Goal: Communication & Community: Answer question/provide support

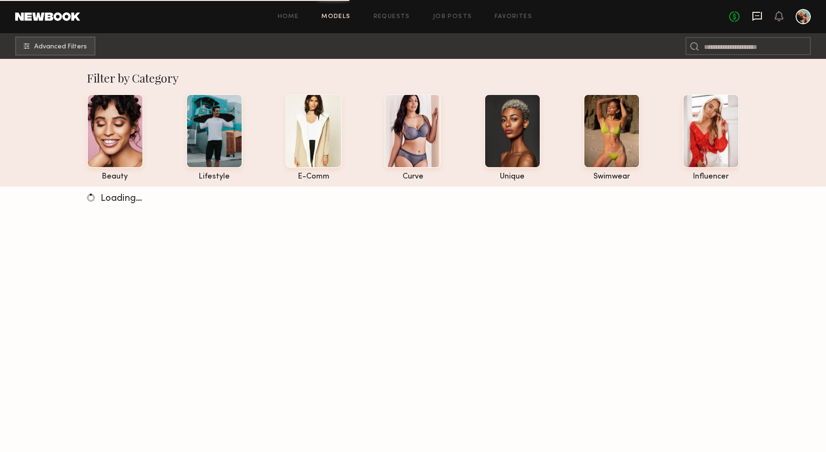
click at [754, 19] on icon at bounding box center [756, 16] width 9 height 9
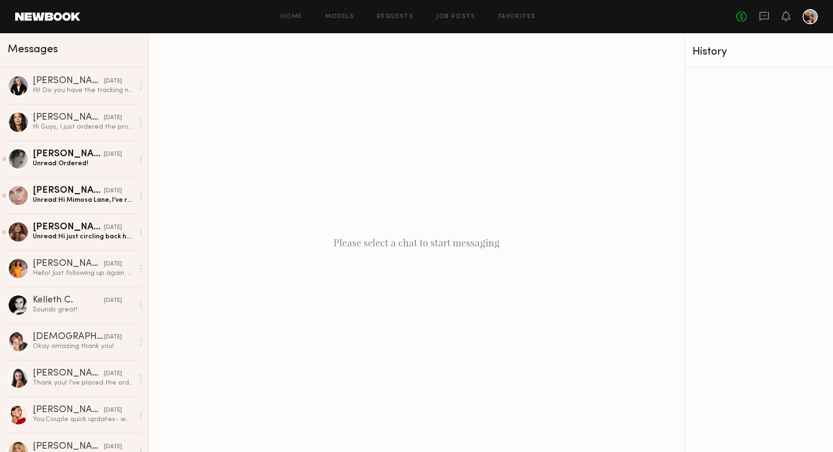
drag, startPoint x: 258, startPoint y: 449, endPoint x: 273, endPoint y: 499, distance: 51.5
click at [273, 451] on html "Home Models Requests Job Posts Favorites Sign Out No fees up to $5,000 Messages…" at bounding box center [416, 226] width 833 height 452
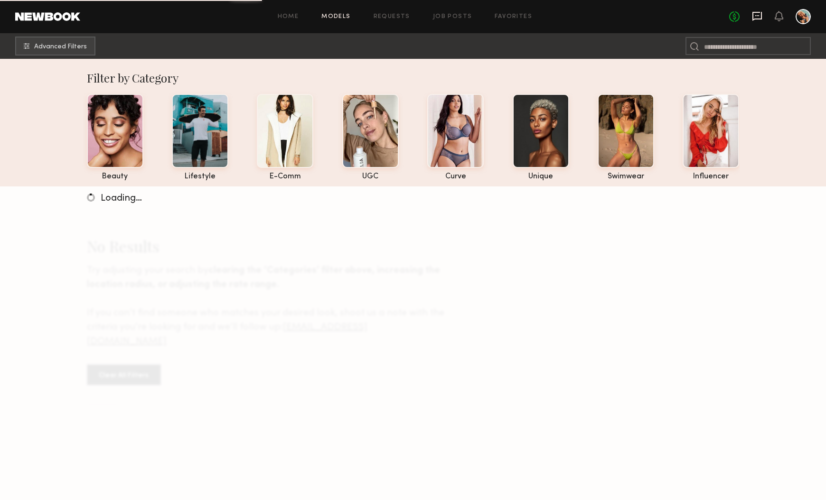
click at [760, 17] on icon at bounding box center [757, 16] width 10 height 10
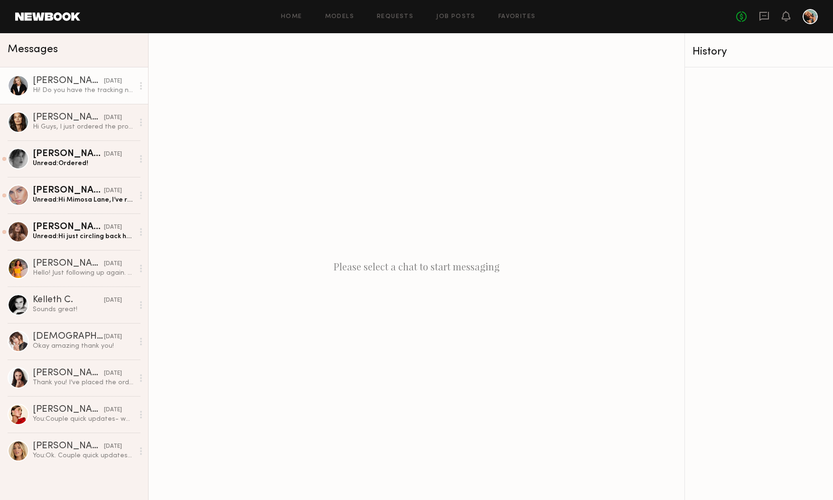
click at [57, 89] on div "Hi! Do you have the tracking number by chance?" at bounding box center [83, 90] width 101 height 9
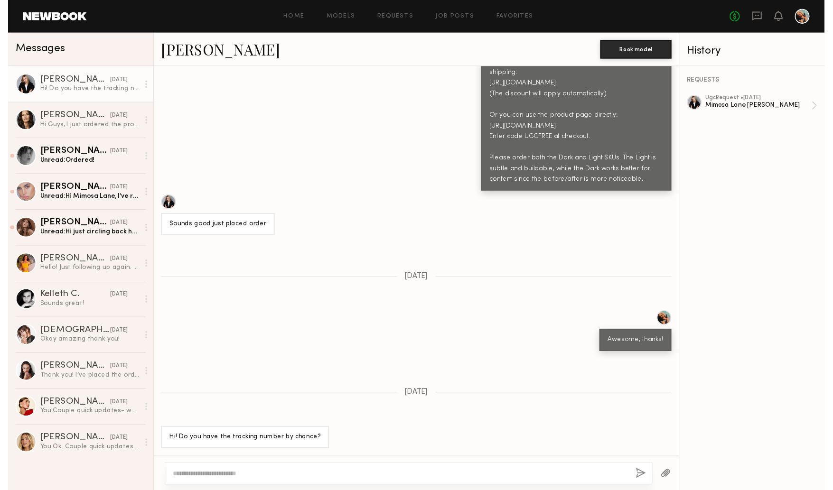
scroll to position [702, 0]
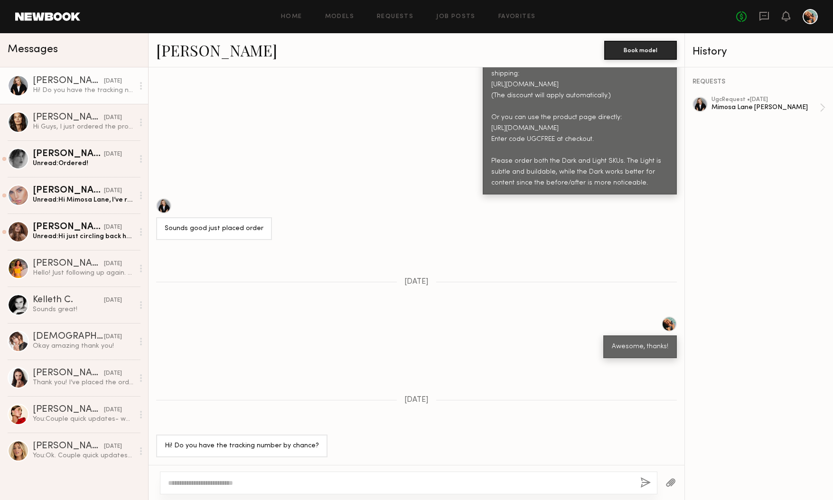
click at [41, 83] on div "[PERSON_NAME]" at bounding box center [68, 80] width 71 height 9
click at [41, 81] on div "[PERSON_NAME]" at bounding box center [68, 80] width 71 height 9
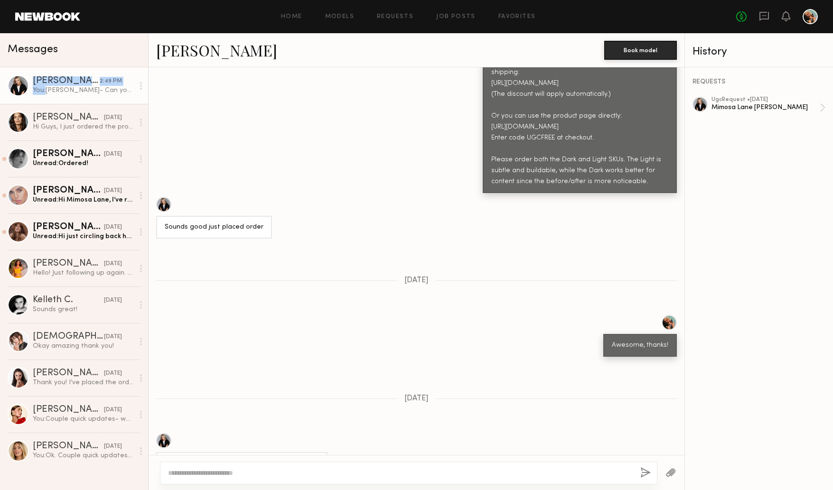
scroll to position [904, 0]
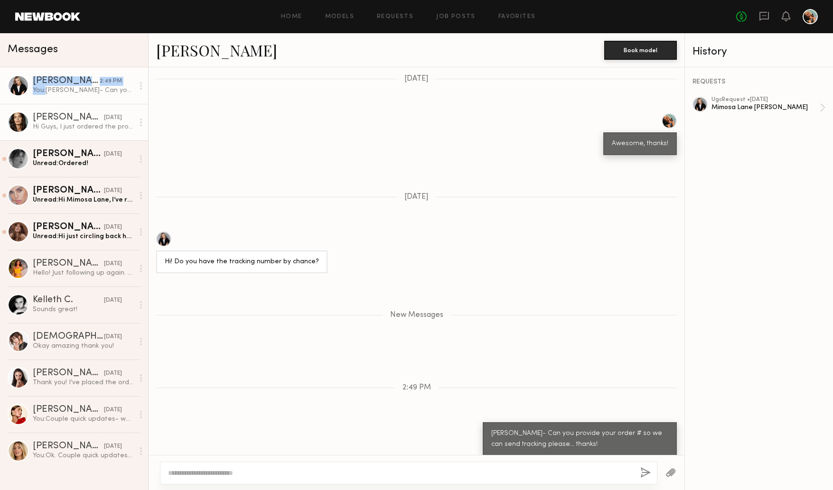
click at [56, 121] on div "[PERSON_NAME]" at bounding box center [68, 117] width 71 height 9
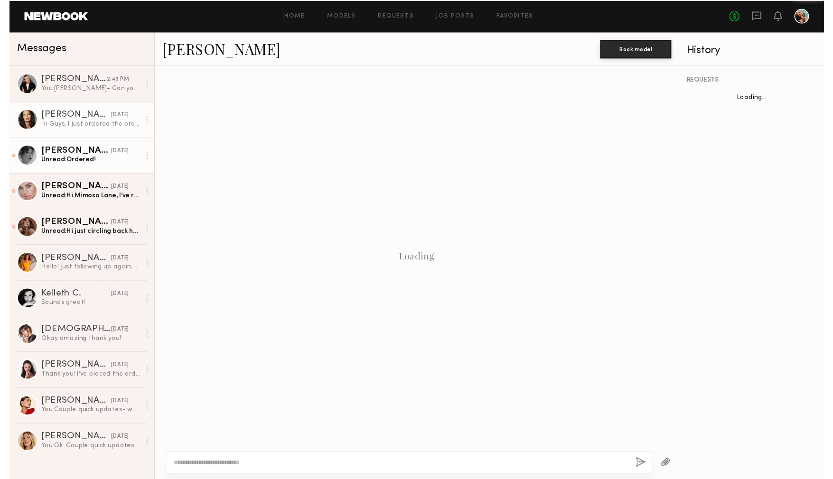
scroll to position [393, 0]
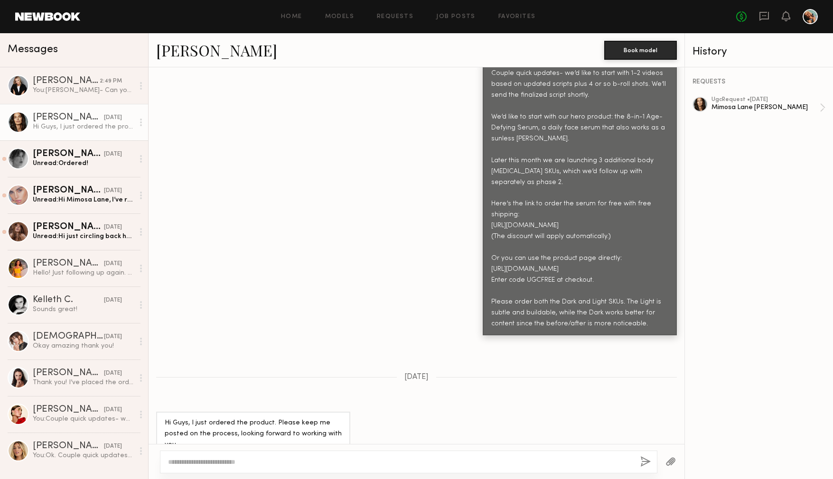
click at [173, 41] on link "[PERSON_NAME]" at bounding box center [216, 50] width 121 height 20
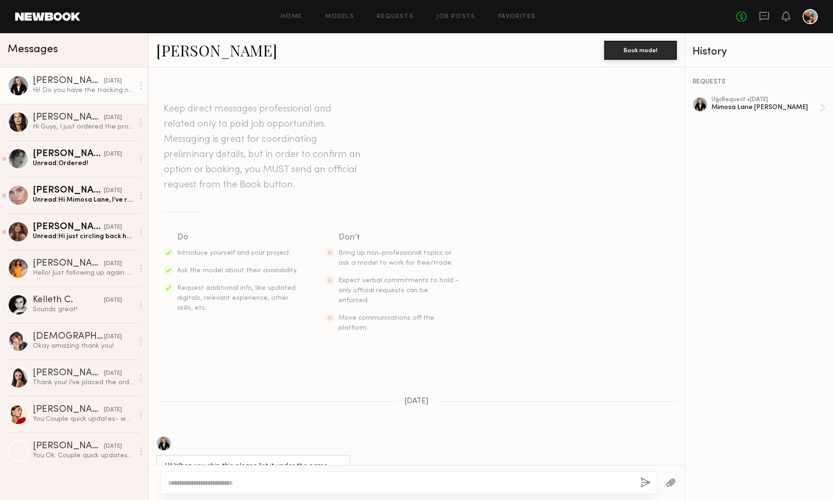
scroll to position [681, 0]
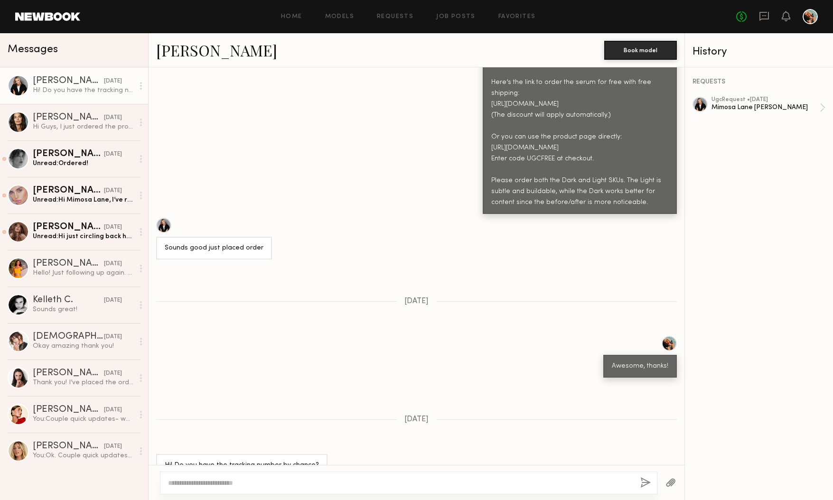
click at [166, 224] on div at bounding box center [163, 225] width 15 height 15
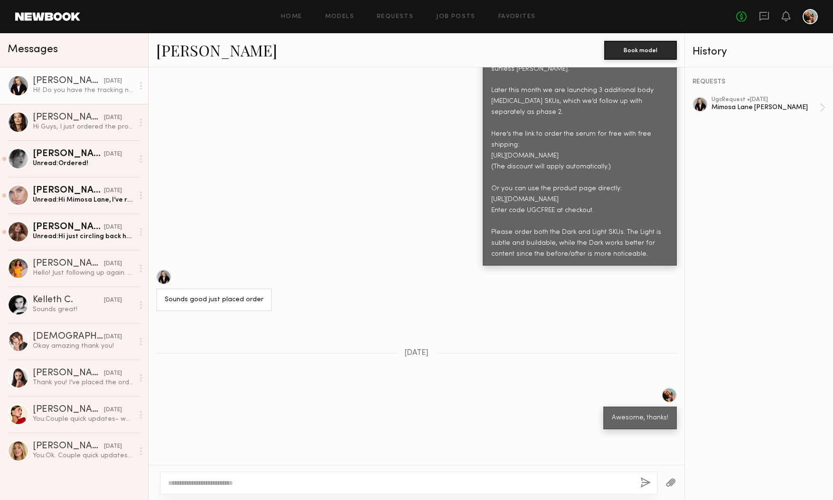
scroll to position [232, 0]
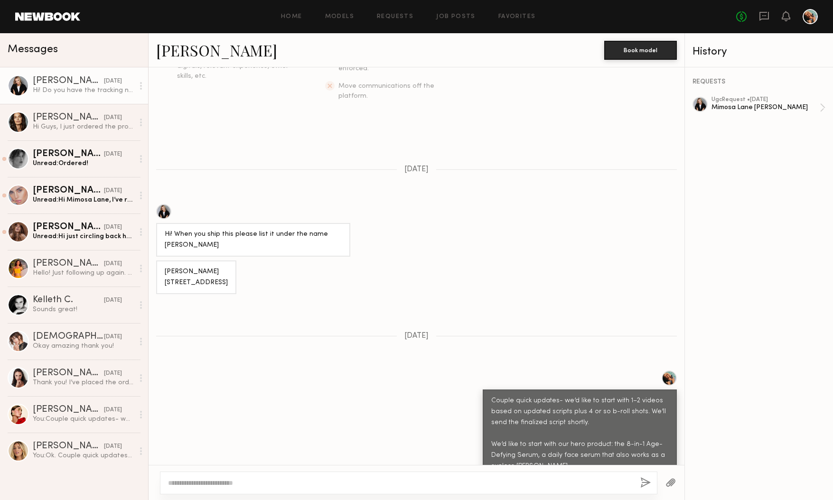
drag, startPoint x: 163, startPoint y: 264, endPoint x: 250, endPoint y: 272, distance: 87.3
click at [236, 272] on div "[PERSON_NAME] [STREET_ADDRESS]" at bounding box center [196, 278] width 80 height 34
copy div "4334 N FLAGLER DR UNIT 702 West Palm Beach, FL 33407"
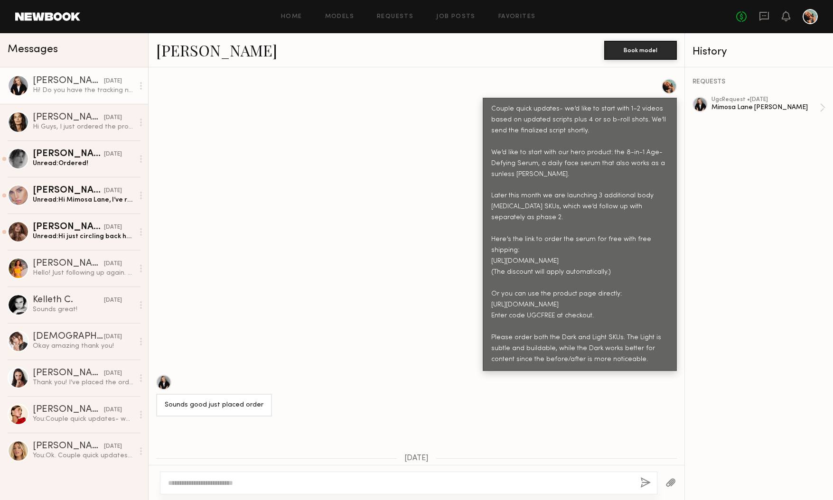
scroll to position [702, 0]
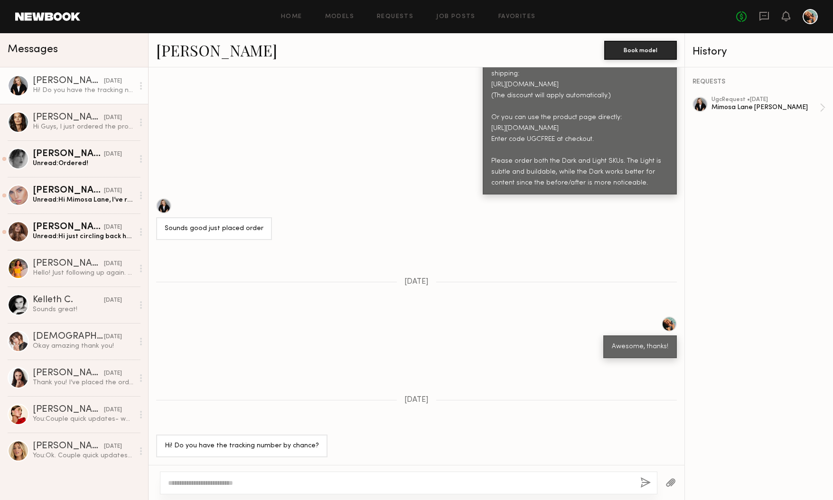
click at [214, 486] on textarea at bounding box center [400, 482] width 465 height 9
type textarea "*"
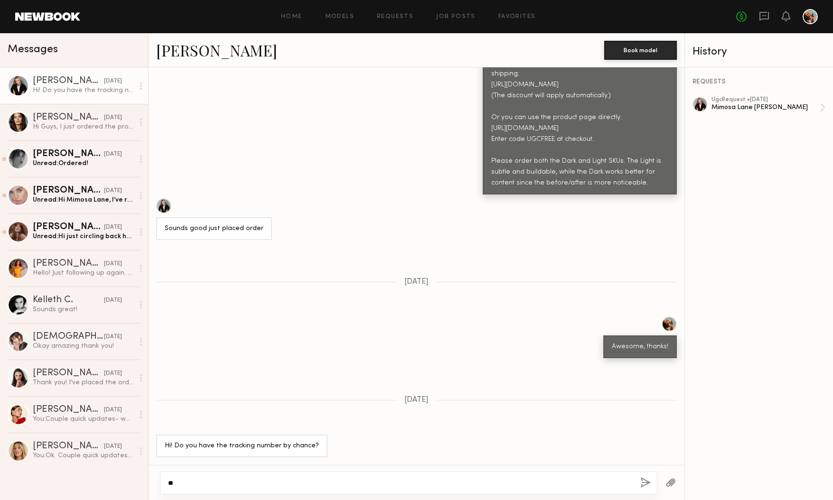
type textarea "*"
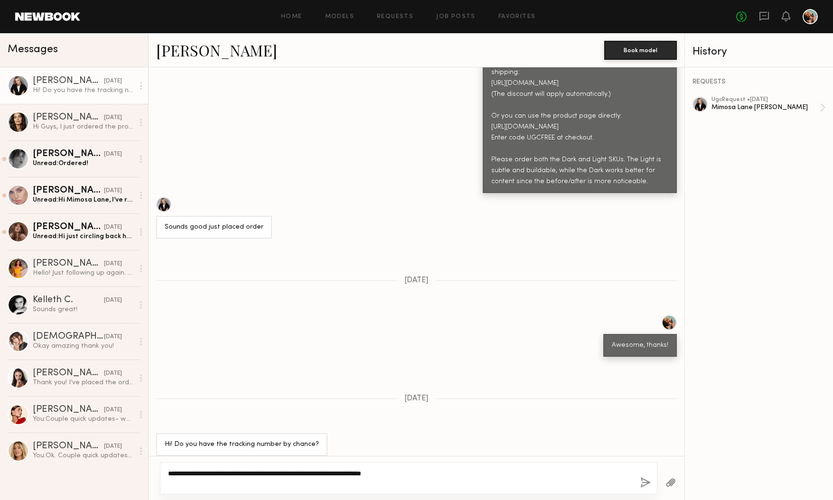
type textarea "**********"
click at [644, 480] on button "button" at bounding box center [645, 483] width 10 height 12
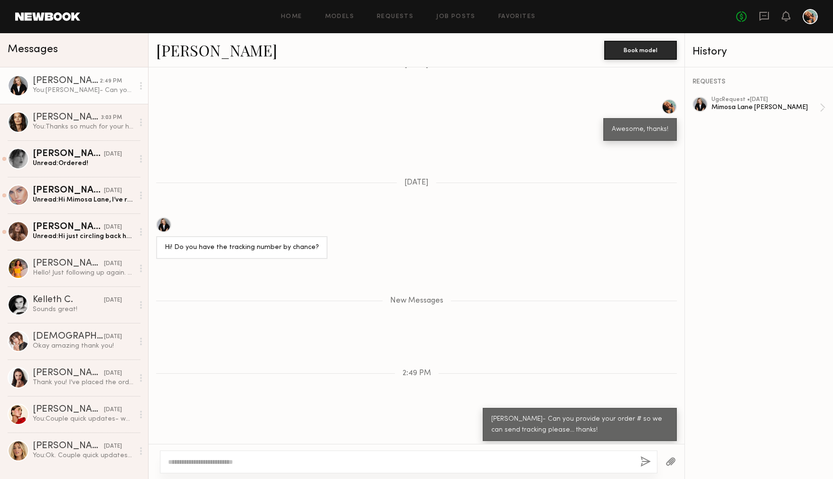
scroll to position [924, 0]
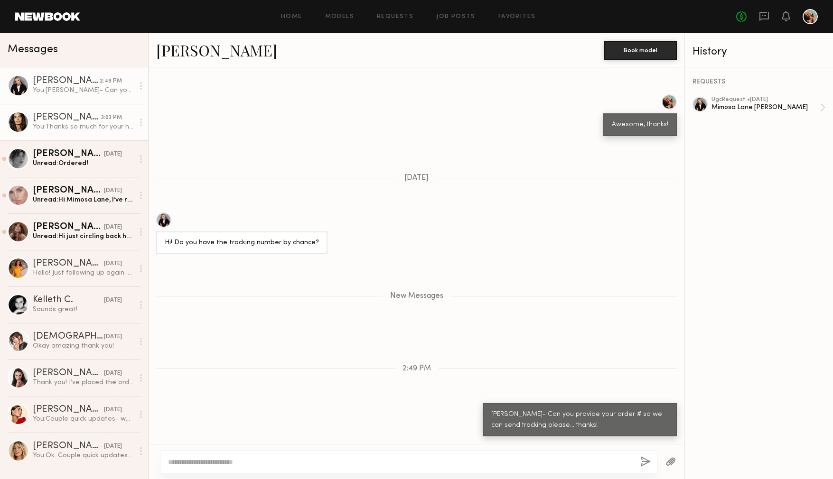
click at [57, 120] on div "[PERSON_NAME]" at bounding box center [67, 117] width 68 height 9
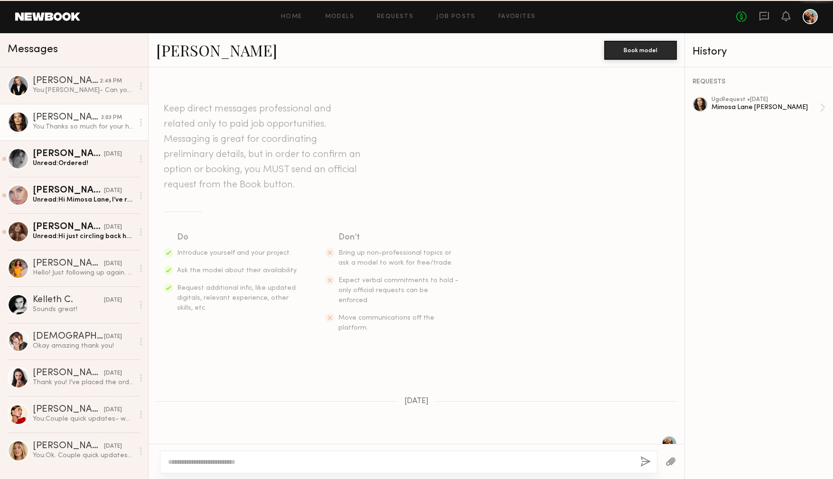
scroll to position [678, 0]
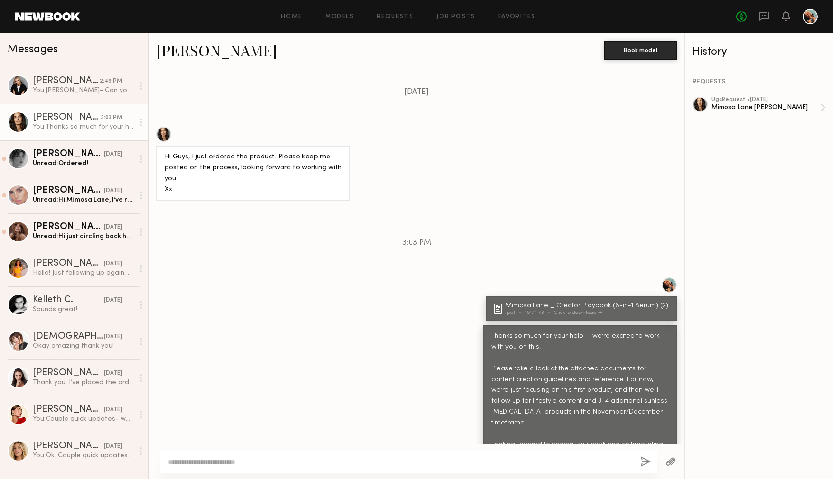
click at [670, 464] on button "button" at bounding box center [670, 463] width 10 height 12
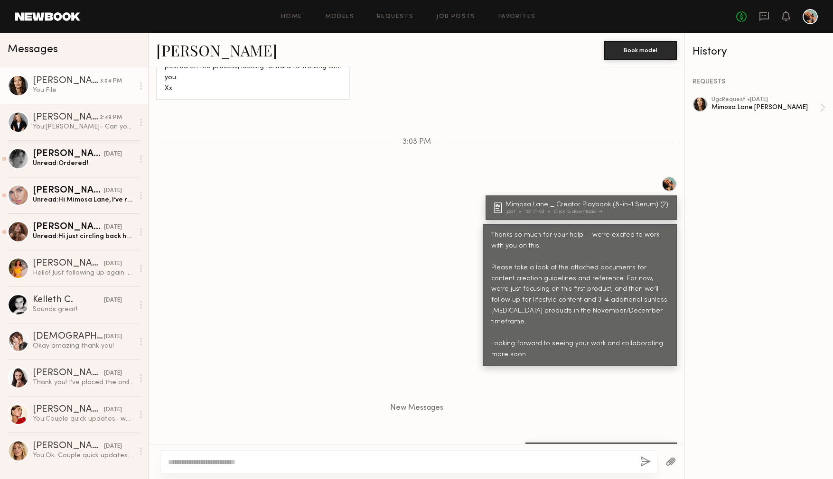
click at [667, 460] on button "button" at bounding box center [670, 463] width 10 height 12
click at [669, 464] on button "button" at bounding box center [670, 463] width 10 height 12
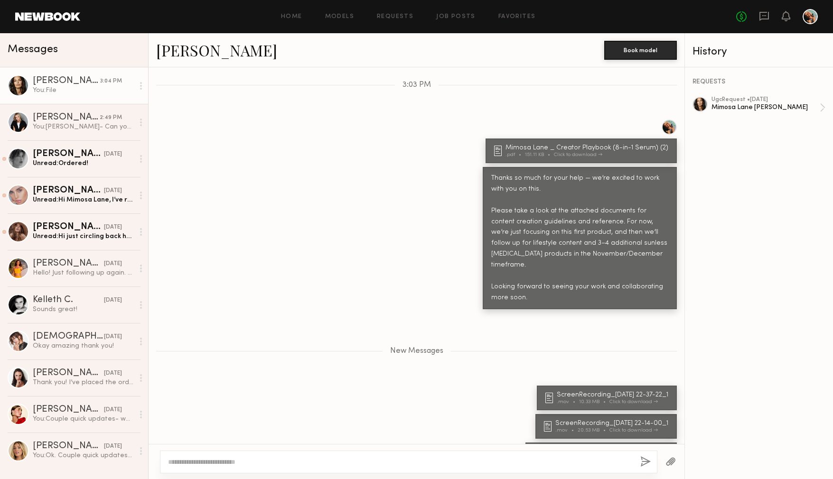
click at [669, 462] on button "button" at bounding box center [670, 463] width 10 height 12
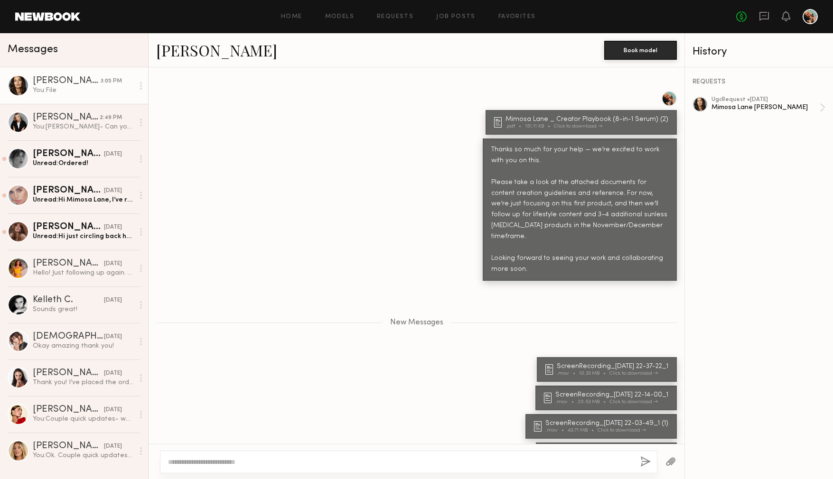
click at [639, 463] on div at bounding box center [408, 462] width 497 height 23
click at [57, 156] on div "[PERSON_NAME]" at bounding box center [68, 153] width 71 height 9
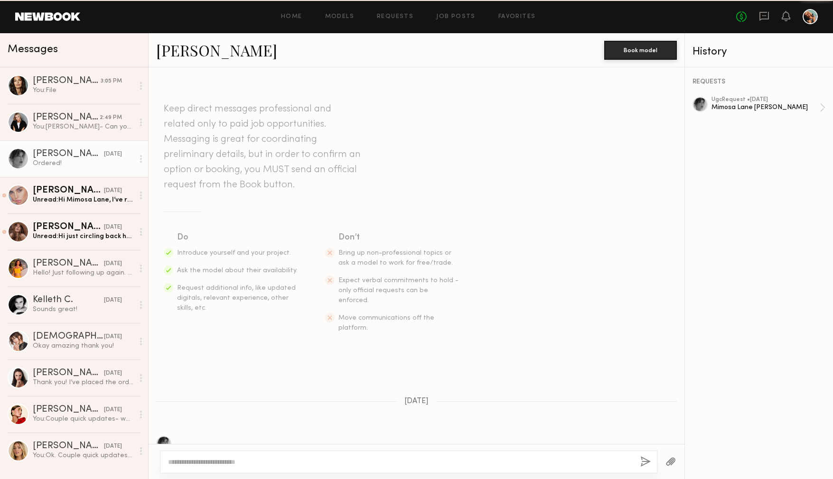
scroll to position [437, 0]
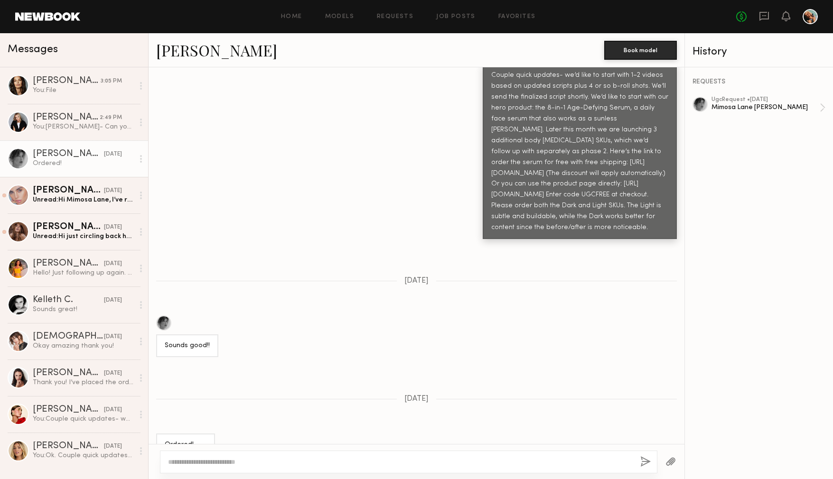
click at [673, 461] on button "button" at bounding box center [670, 463] width 10 height 12
click at [58, 196] on div "Unread: Hi Mimosa Lane, I’ve received your products 🤍!! I’ll record the videos …" at bounding box center [83, 200] width 101 height 9
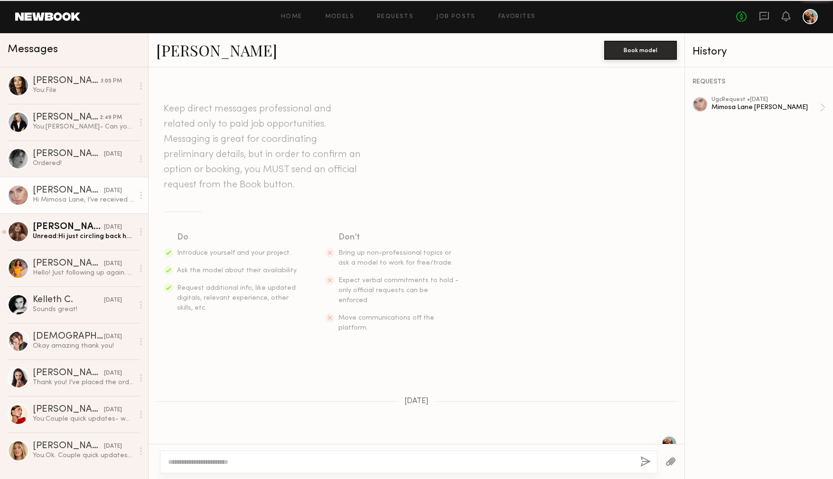
scroll to position [687, 0]
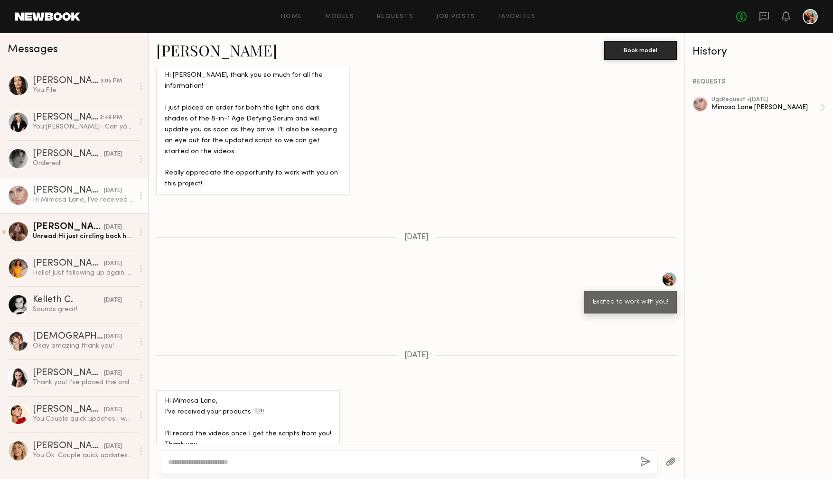
click at [670, 469] on div at bounding box center [670, 461] width 27 height 23
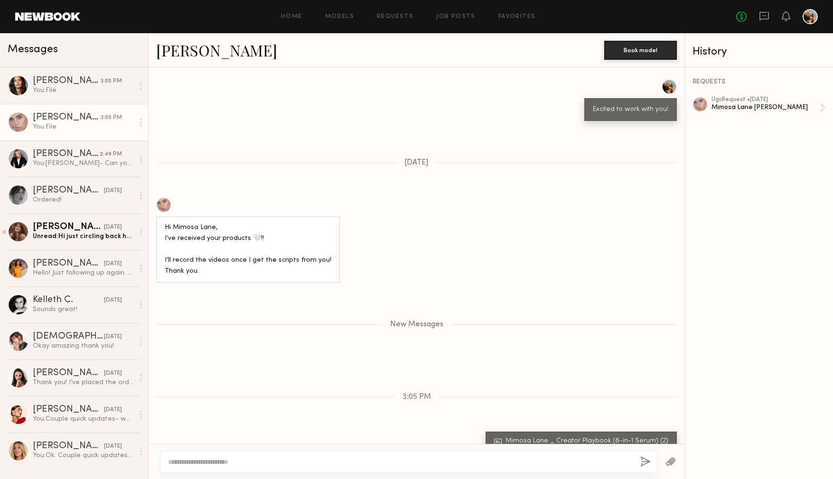
click at [646, 460] on button "button" at bounding box center [645, 463] width 10 height 12
click at [640, 465] on button "button" at bounding box center [645, 463] width 10 height 12
click at [445, 463] on textarea at bounding box center [400, 461] width 465 height 9
click at [364, 452] on div at bounding box center [408, 462] width 497 height 23
click at [372, 464] on textarea at bounding box center [400, 461] width 465 height 9
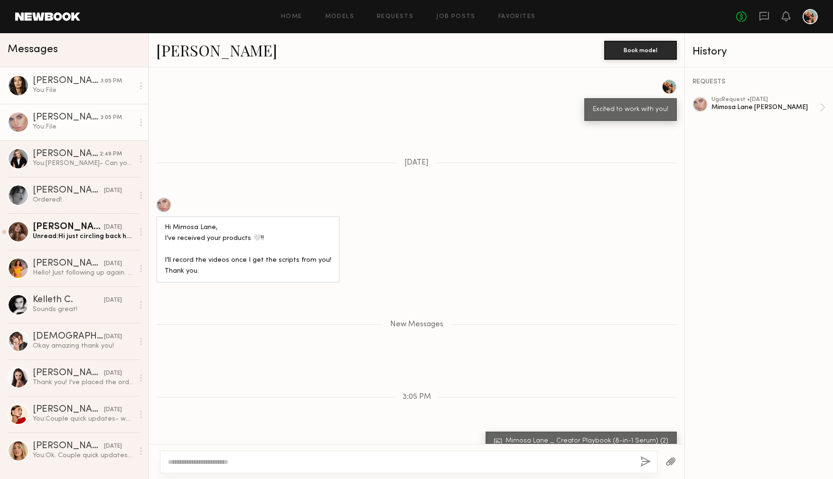
click at [38, 91] on div "You: File" at bounding box center [83, 90] width 101 height 9
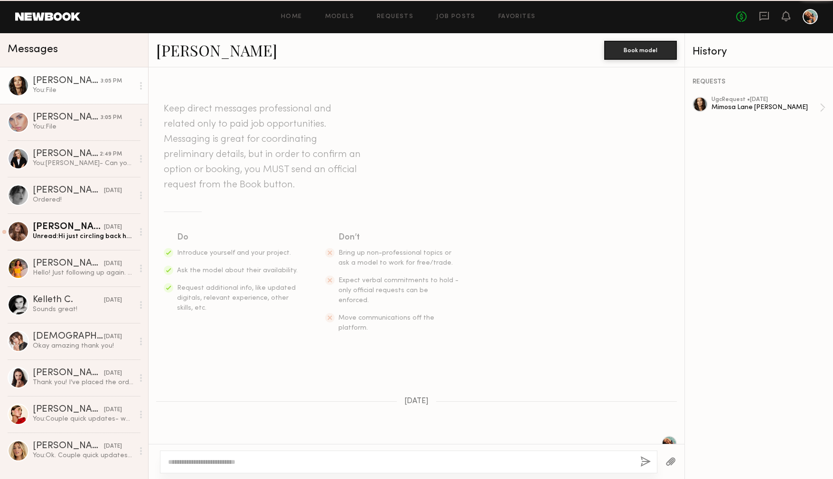
scroll to position [792, 0]
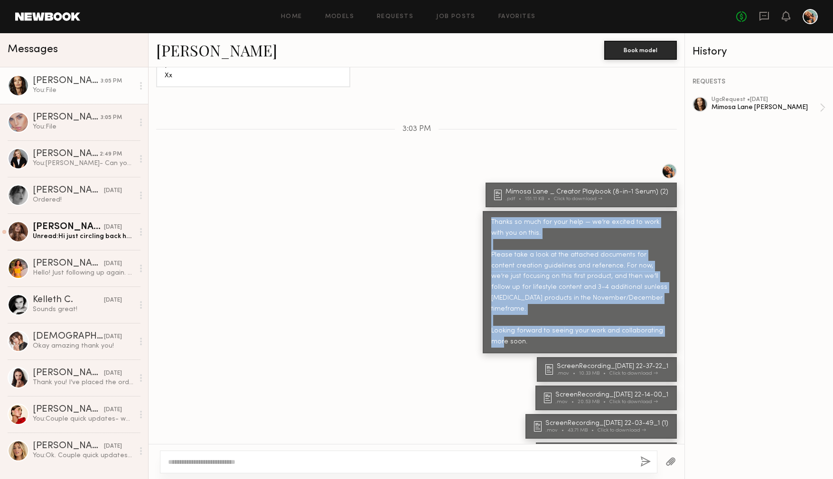
drag, startPoint x: 525, startPoint y: 316, endPoint x: 480, endPoint y: 201, distance: 123.4
click at [483, 211] on div "Thanks so much for your help — we’re excited to work with you on this. Please t…" at bounding box center [580, 282] width 194 height 142
copy div "Thanks so much for your help — we’re excited to work with you on this. Please t…"
click at [36, 200] on div "Ordered!" at bounding box center [83, 200] width 101 height 9
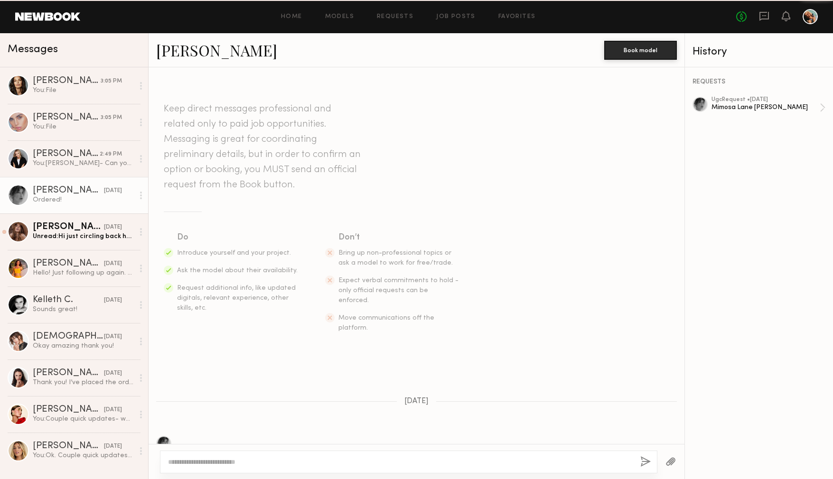
scroll to position [437, 0]
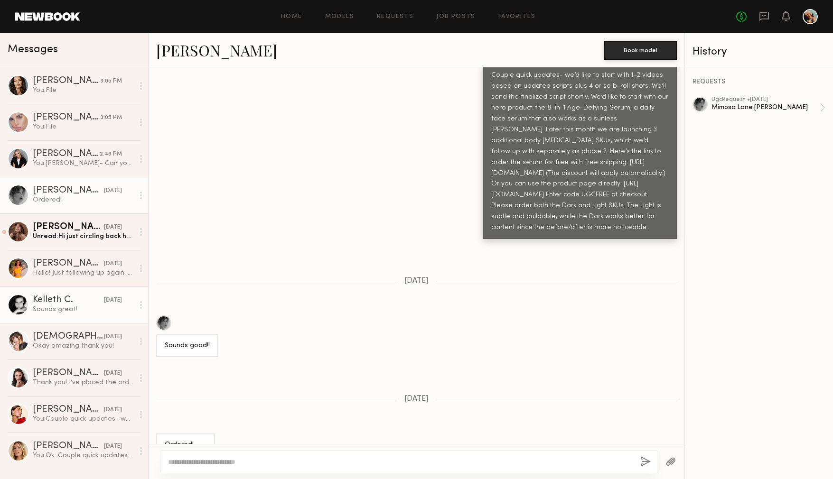
click at [39, 308] on div "Sounds great!" at bounding box center [83, 309] width 101 height 9
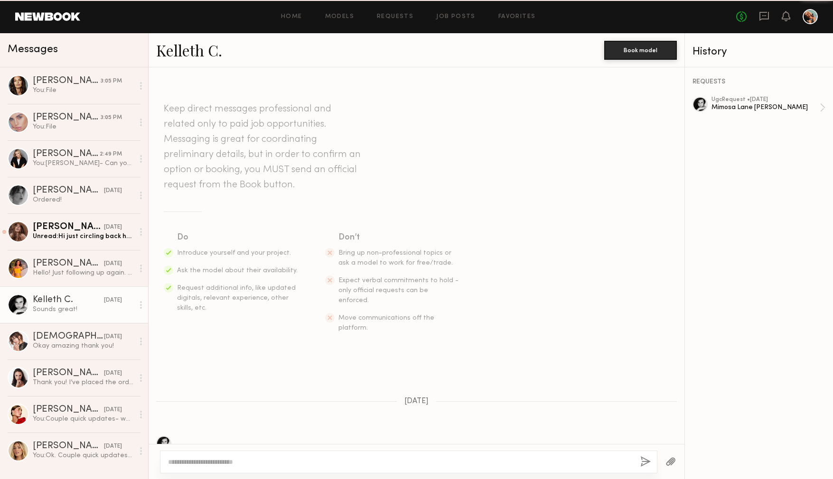
scroll to position [1104, 0]
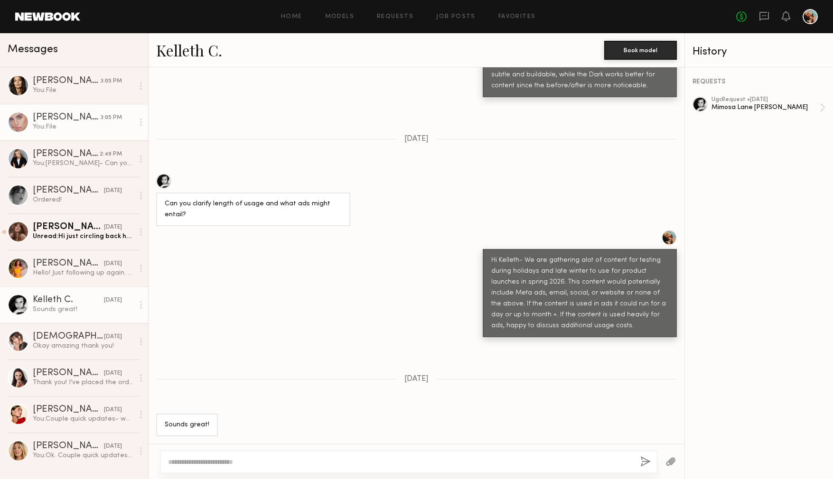
click at [41, 125] on div "You: File" at bounding box center [83, 126] width 101 height 9
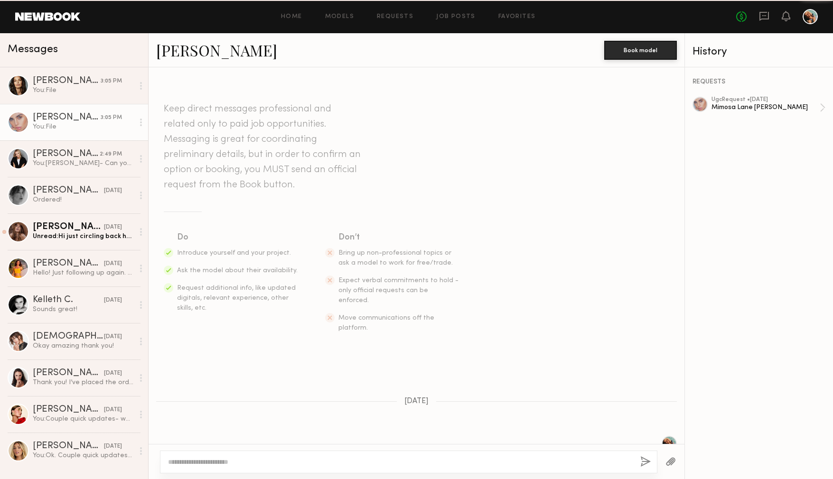
scroll to position [807, 0]
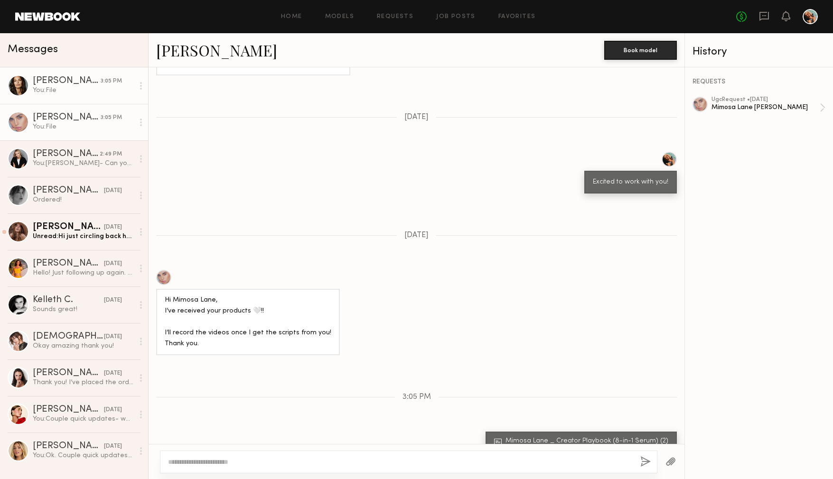
click at [43, 88] on div "You: File" at bounding box center [83, 90] width 101 height 9
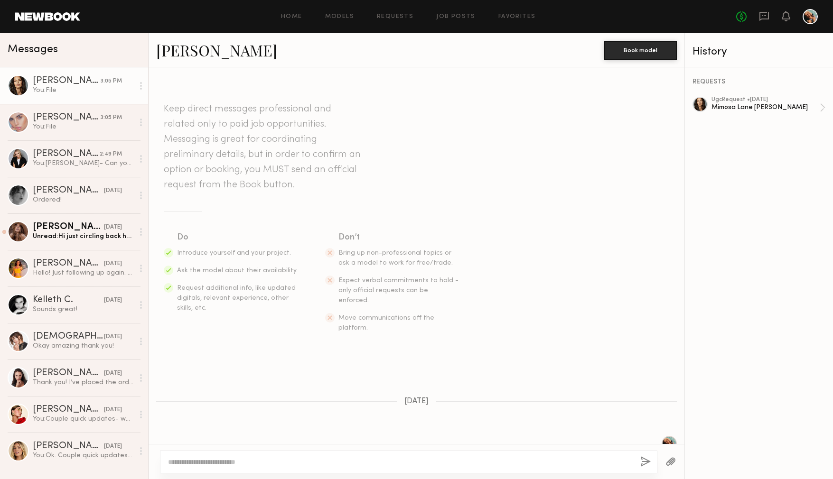
scroll to position [792, 0]
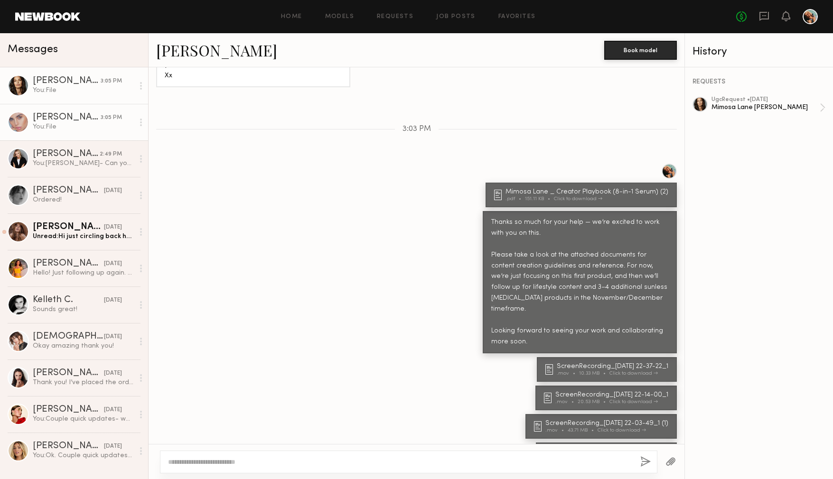
click at [40, 120] on div "[PERSON_NAME]" at bounding box center [67, 117] width 68 height 9
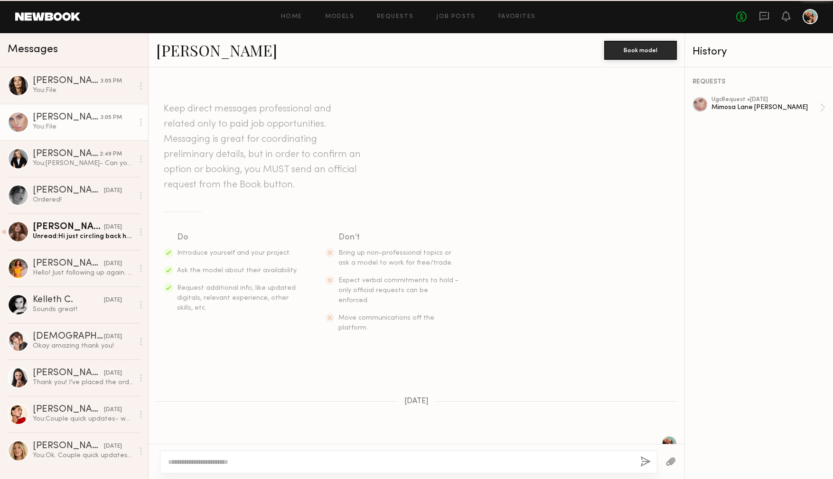
scroll to position [807, 0]
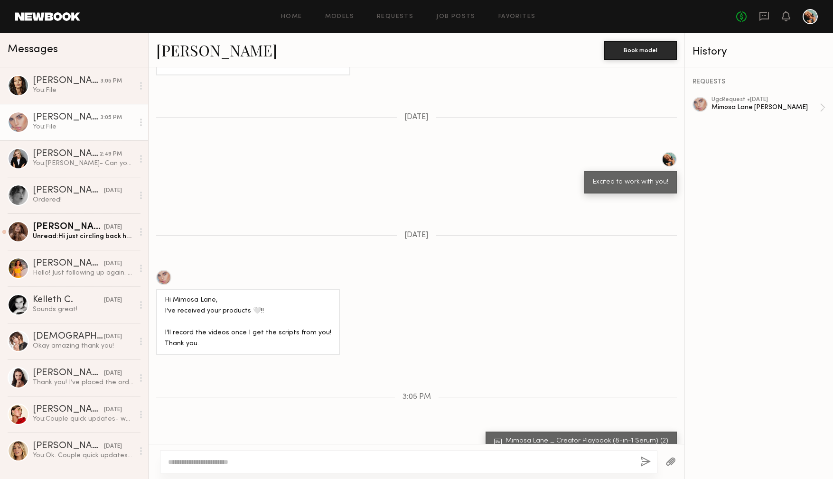
click at [224, 463] on textarea at bounding box center [400, 461] width 465 height 9
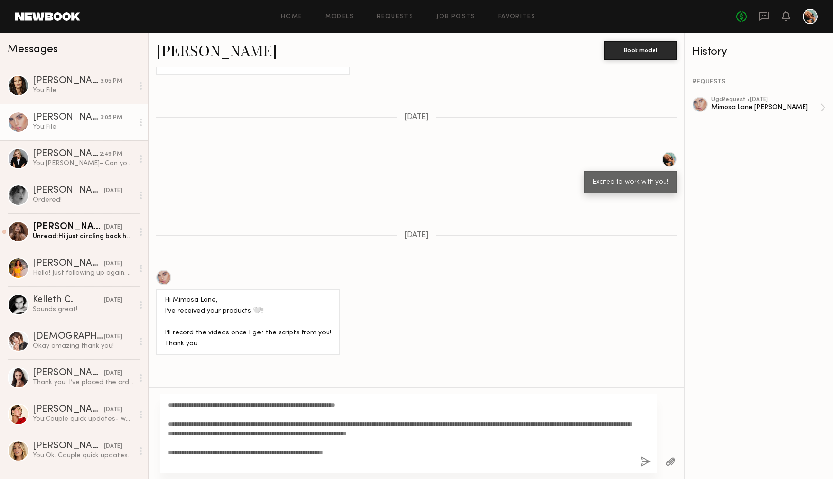
type textarea "**********"
click at [672, 461] on button "button" at bounding box center [670, 463] width 10 height 12
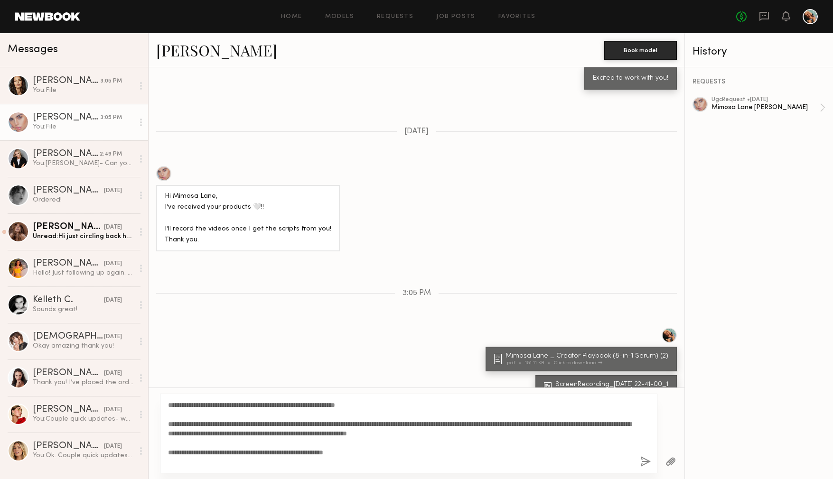
click at [668, 467] on button "button" at bounding box center [670, 463] width 10 height 12
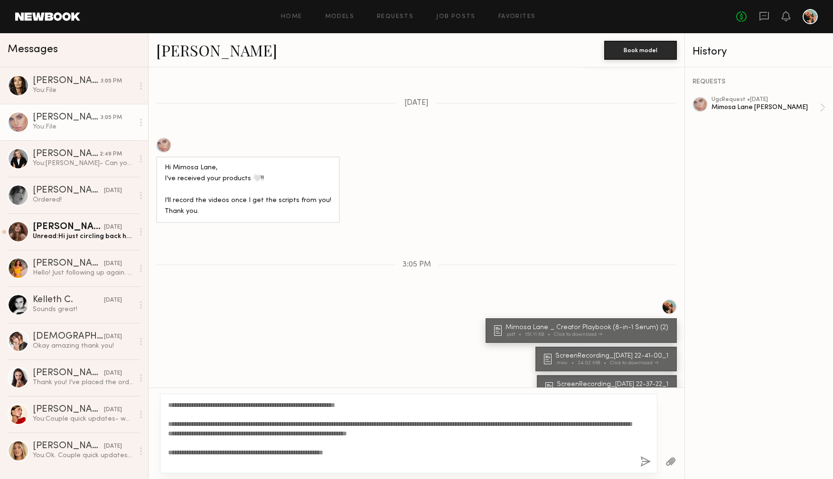
click at [667, 461] on button "button" at bounding box center [670, 463] width 10 height 12
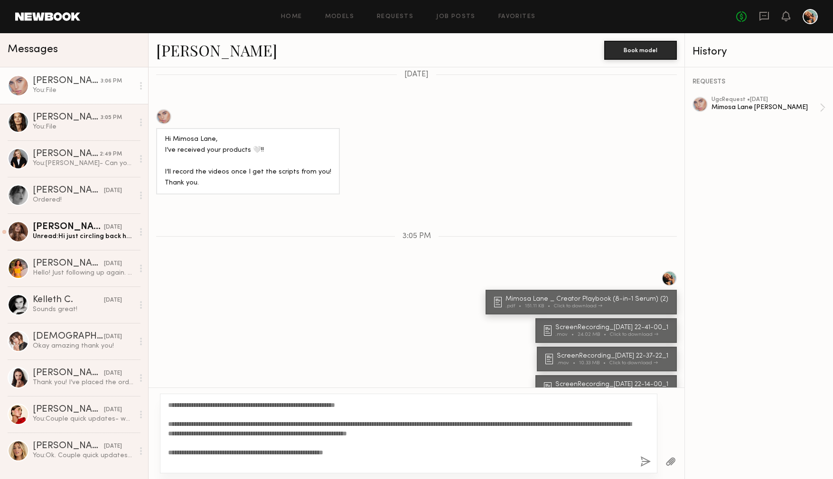
click at [672, 460] on button "button" at bounding box center [670, 463] width 10 height 12
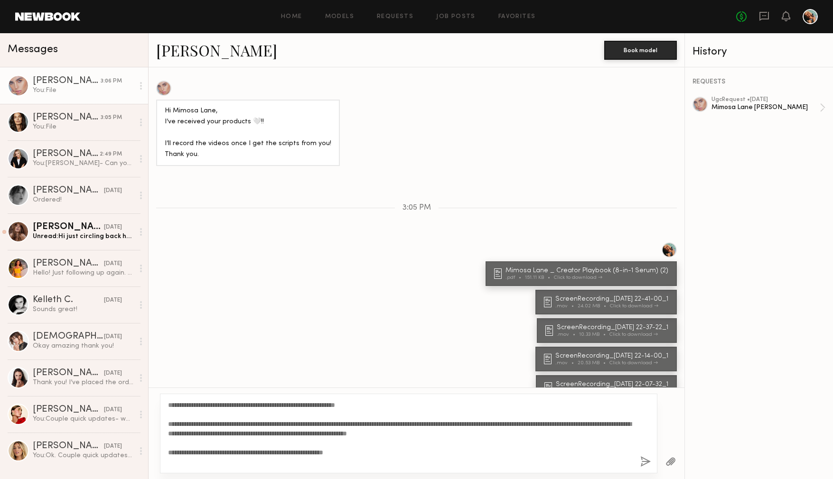
click at [674, 462] on button "button" at bounding box center [670, 463] width 10 height 12
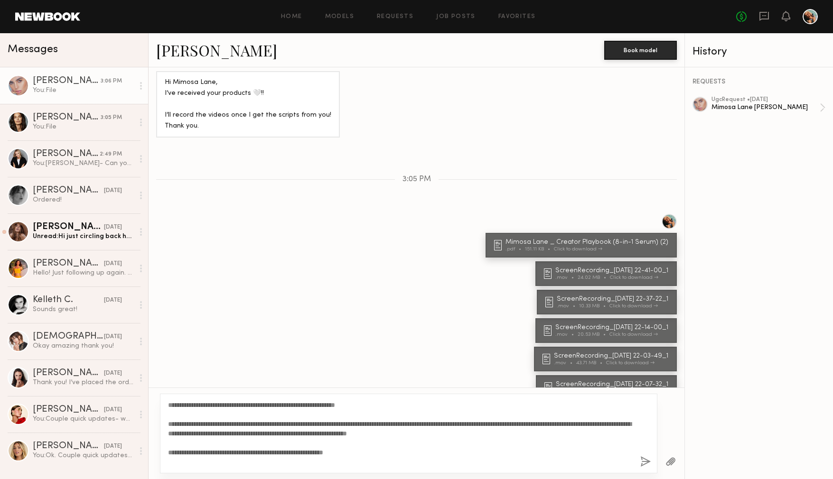
click at [643, 458] on button "button" at bounding box center [645, 463] width 10 height 12
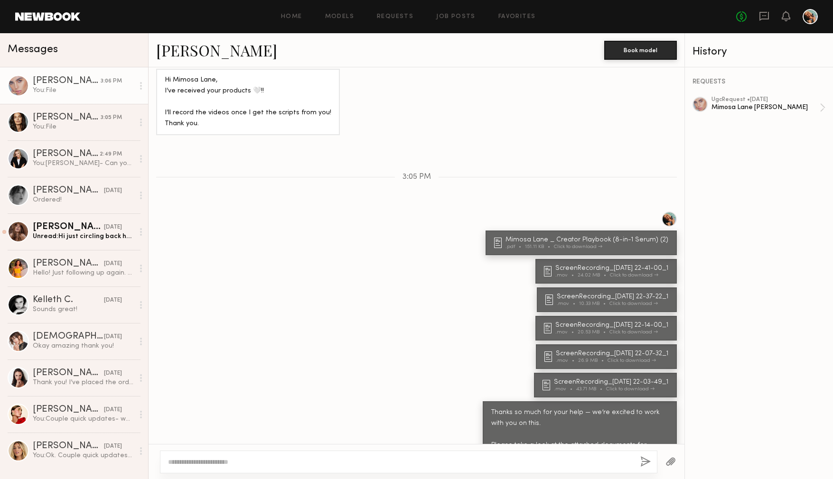
scroll to position [1104, 0]
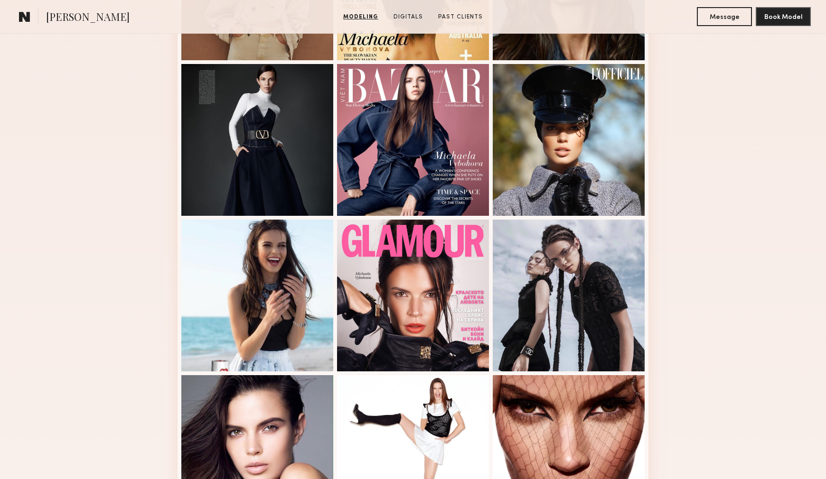
scroll to position [554, 0]
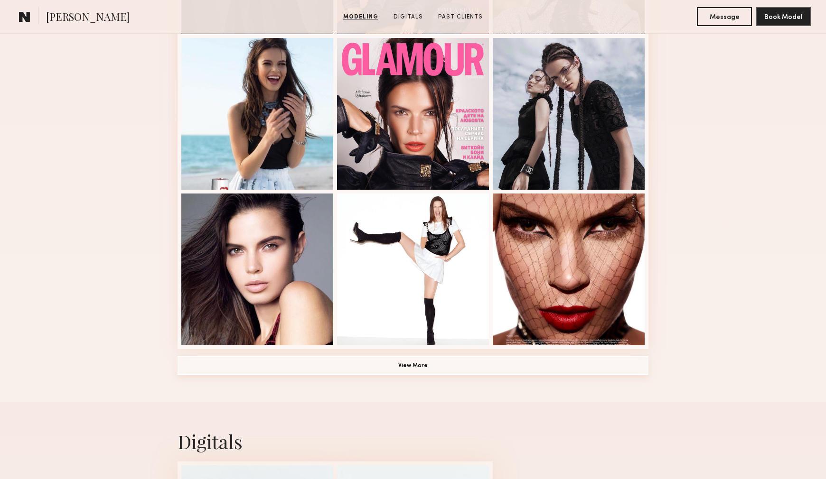
click at [464, 372] on button "View More" at bounding box center [412, 365] width 471 height 19
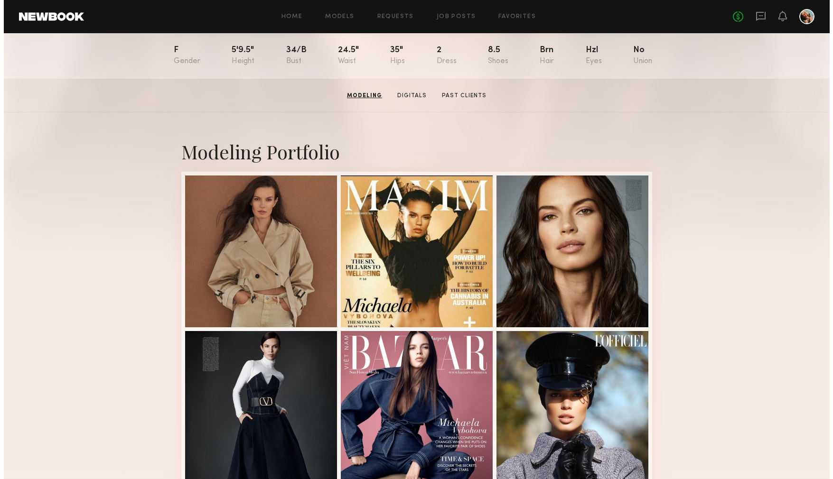
scroll to position [0, 0]
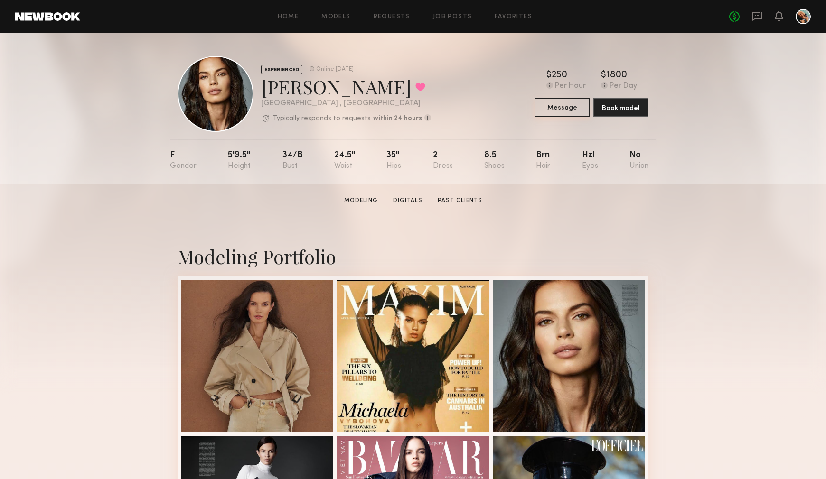
click at [560, 112] on button "Message" at bounding box center [561, 107] width 55 height 19
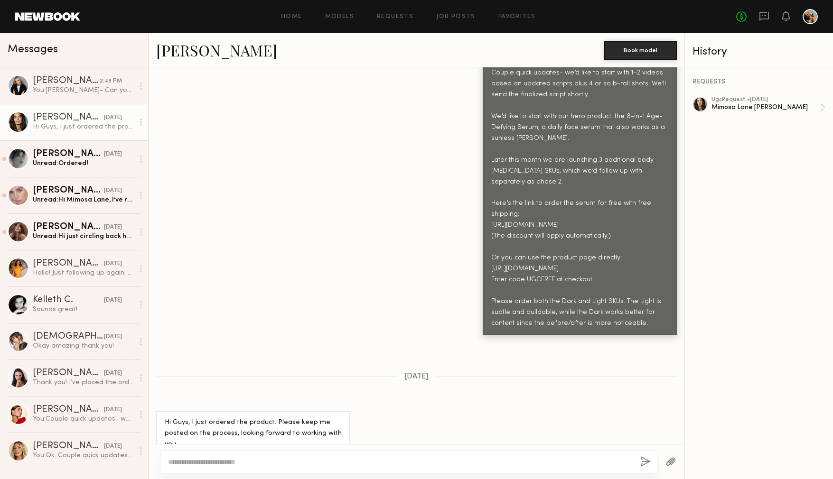
scroll to position [404, 0]
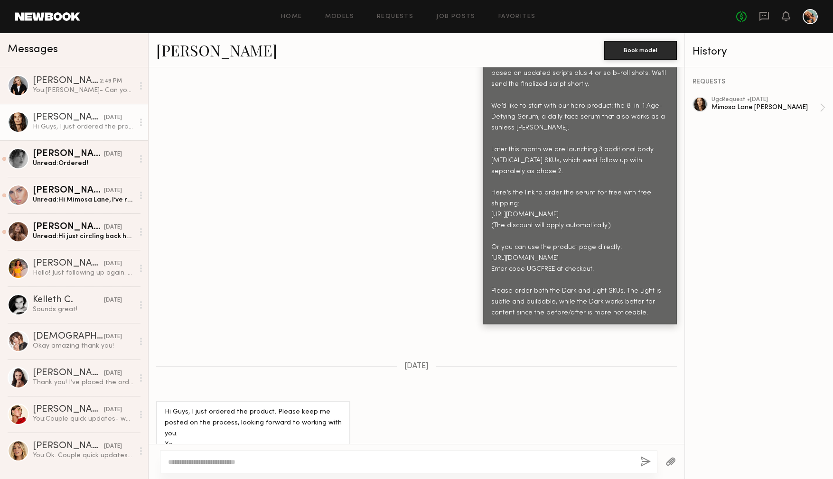
click at [224, 459] on textarea at bounding box center [400, 461] width 465 height 9
click at [260, 465] on textarea at bounding box center [400, 461] width 465 height 9
paste textarea "**********"
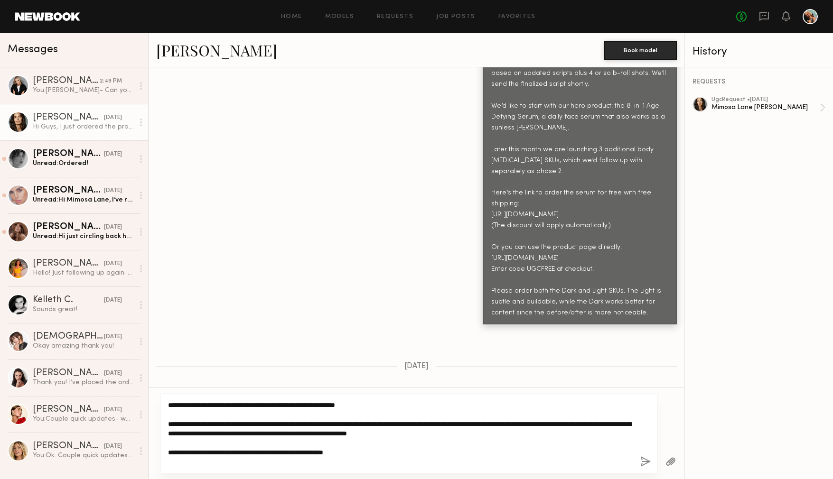
type textarea "**********"
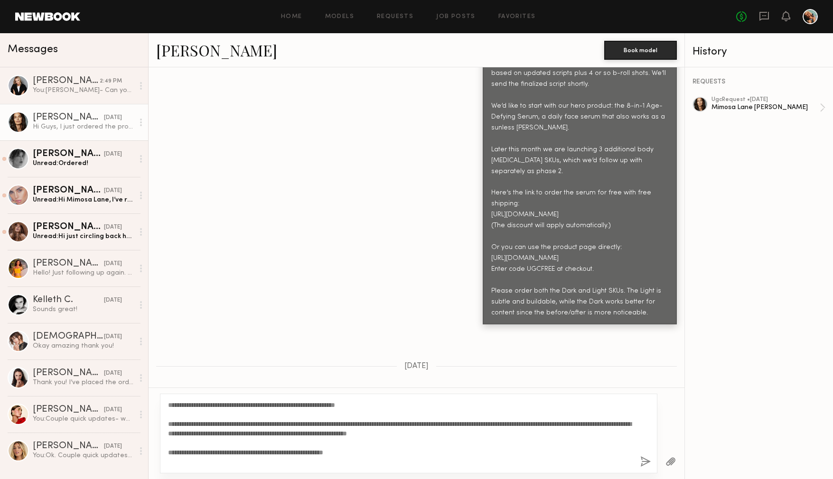
click at [670, 461] on button "button" at bounding box center [670, 463] width 10 height 12
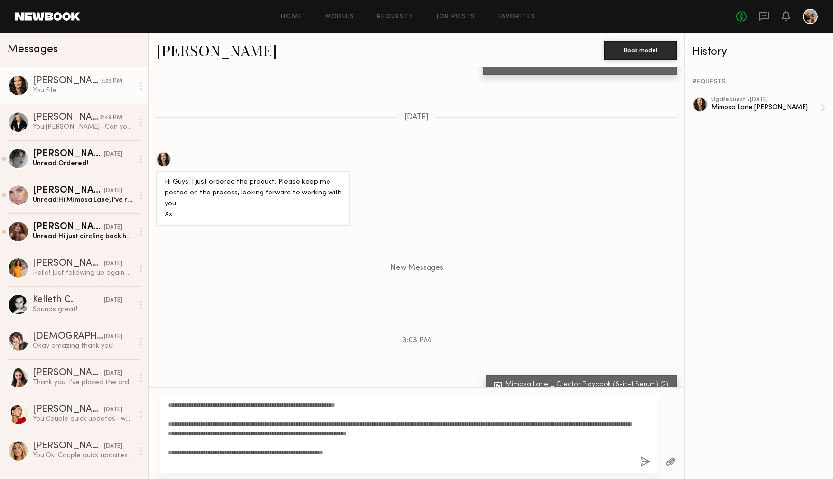
click at [646, 465] on button "button" at bounding box center [645, 463] width 10 height 12
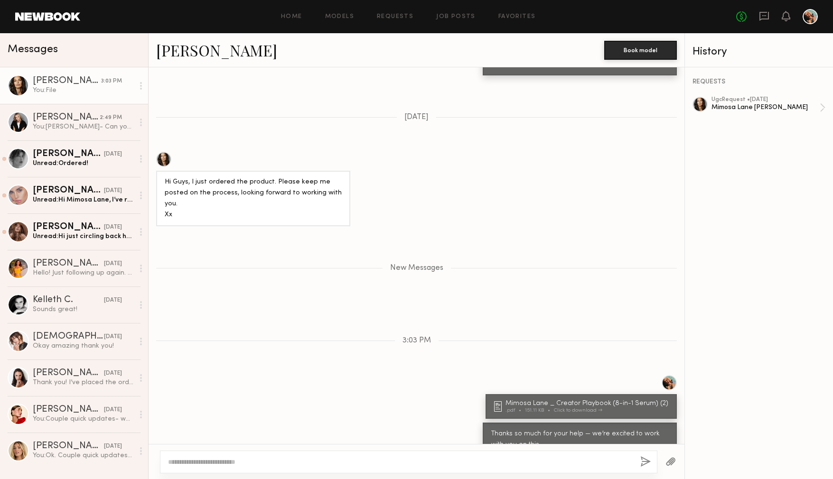
scroll to position [751, 0]
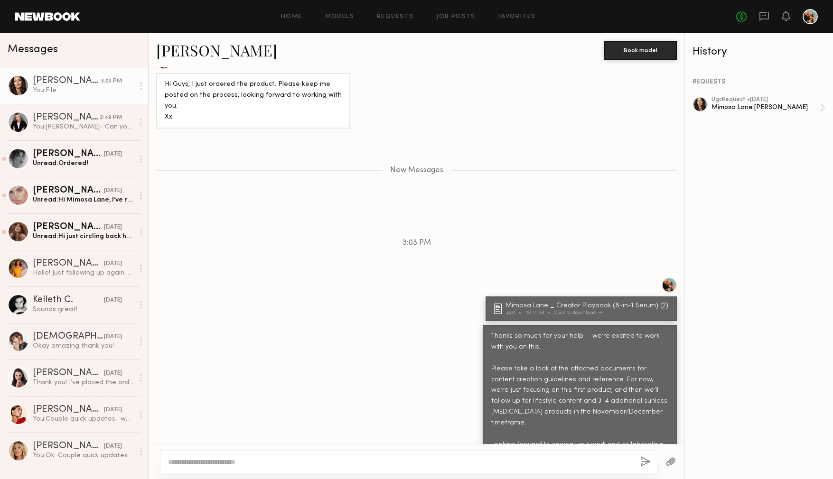
click at [672, 461] on button "button" at bounding box center [670, 463] width 10 height 12
